Goal: Information Seeking & Learning: Learn about a topic

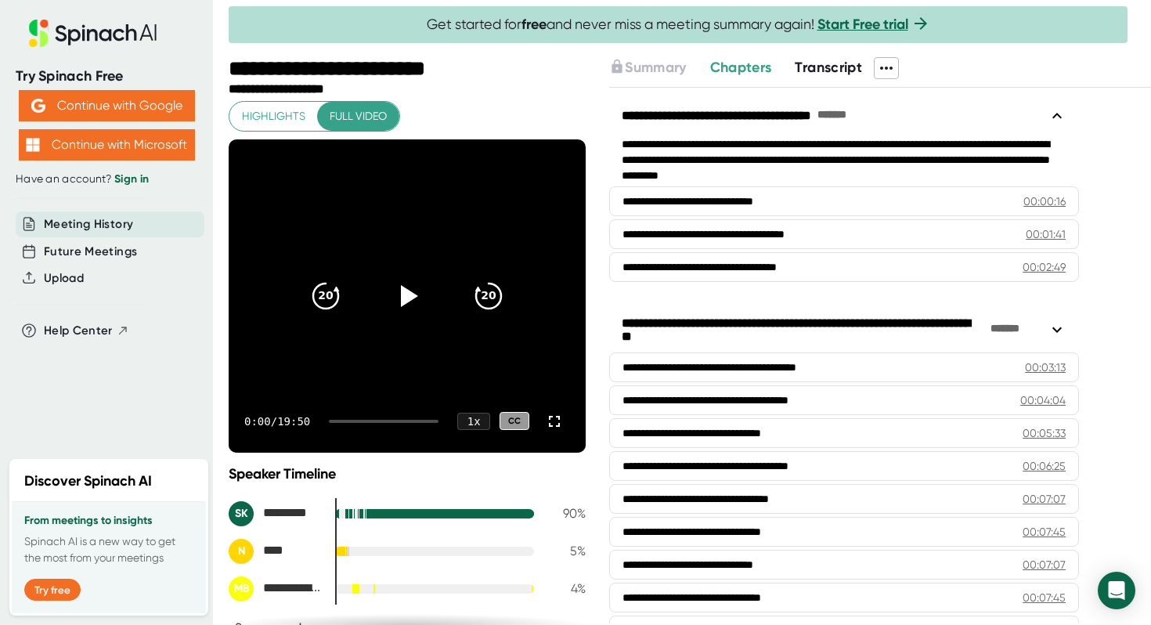
click at [839, 60] on span "Transcript" at bounding box center [828, 67] width 67 height 17
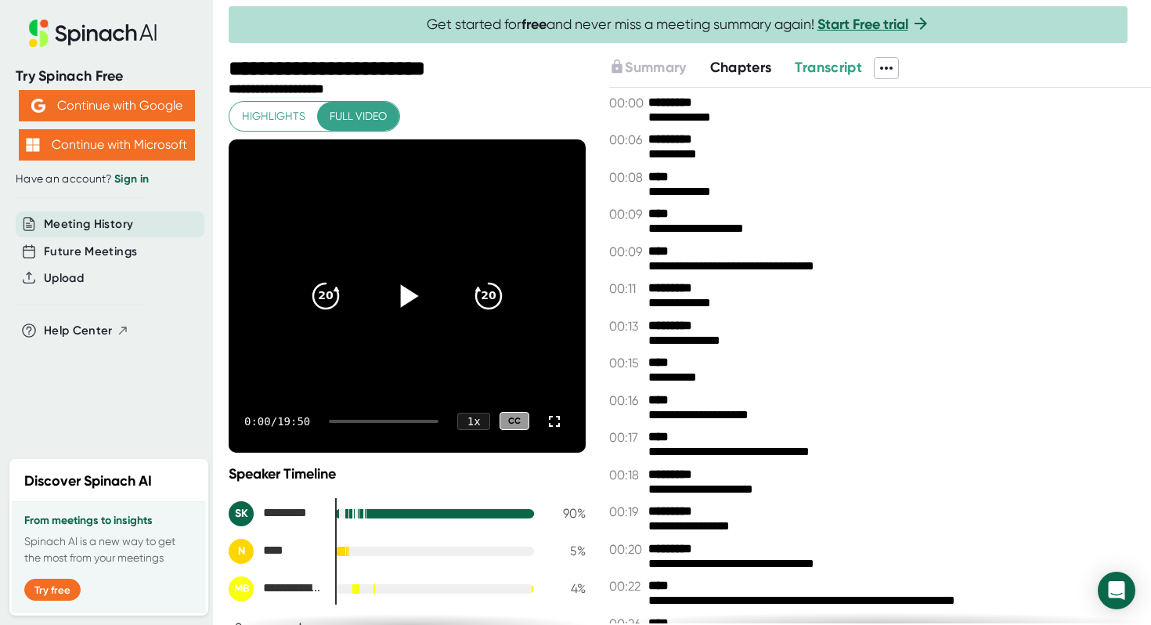
click at [414, 298] on icon at bounding box center [407, 295] width 39 height 39
